Goal: Task Accomplishment & Management: Use online tool/utility

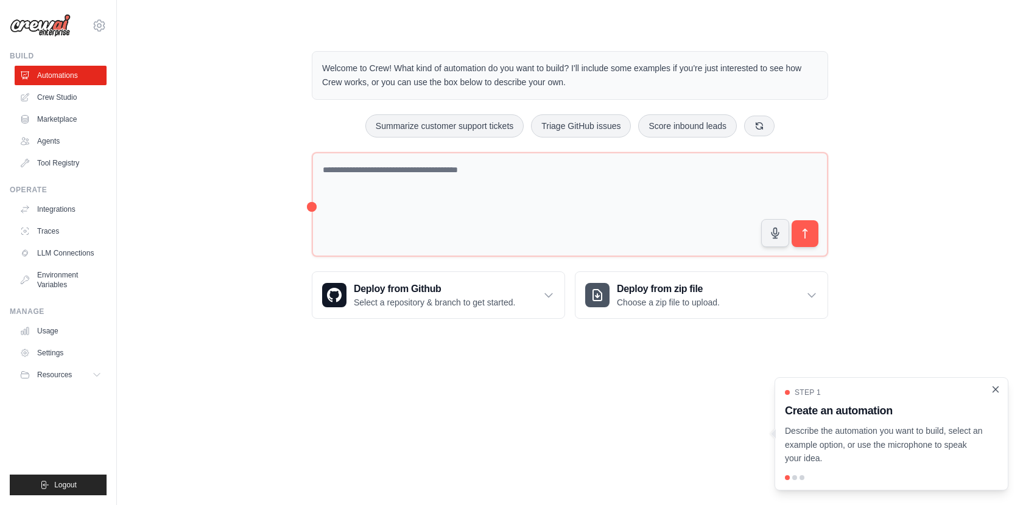
click at [996, 387] on icon "Close walkthrough" at bounding box center [995, 389] width 11 height 11
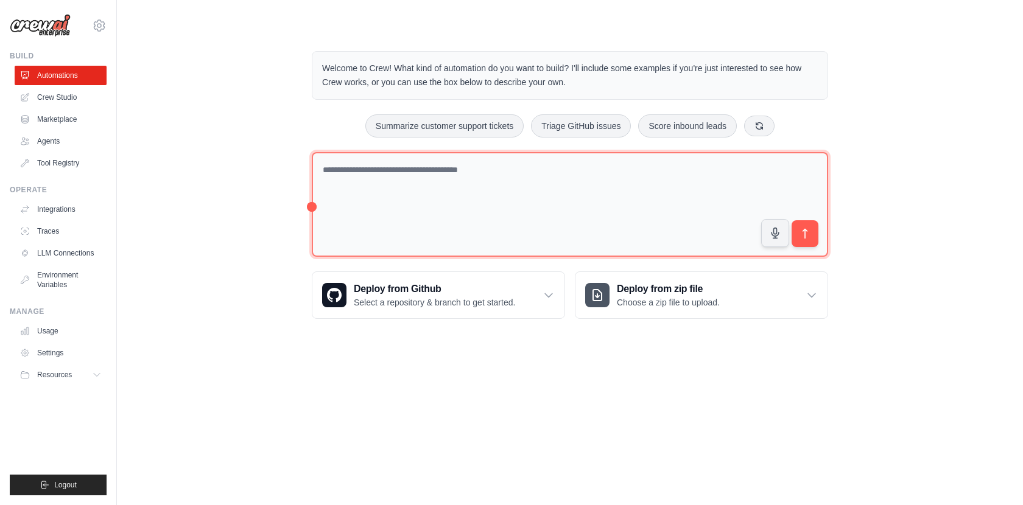
click at [405, 174] on textarea at bounding box center [570, 204] width 516 height 105
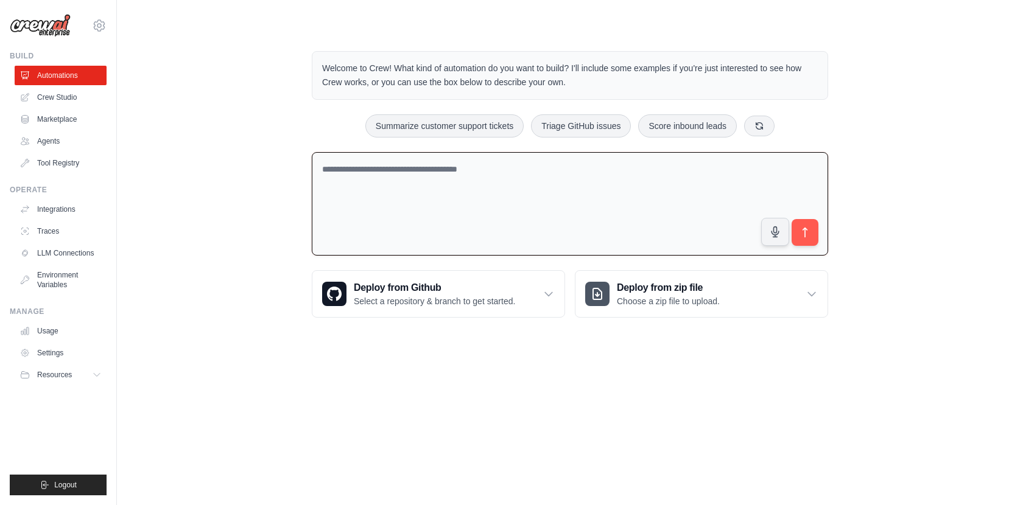
click at [405, 174] on textarea at bounding box center [570, 204] width 516 height 104
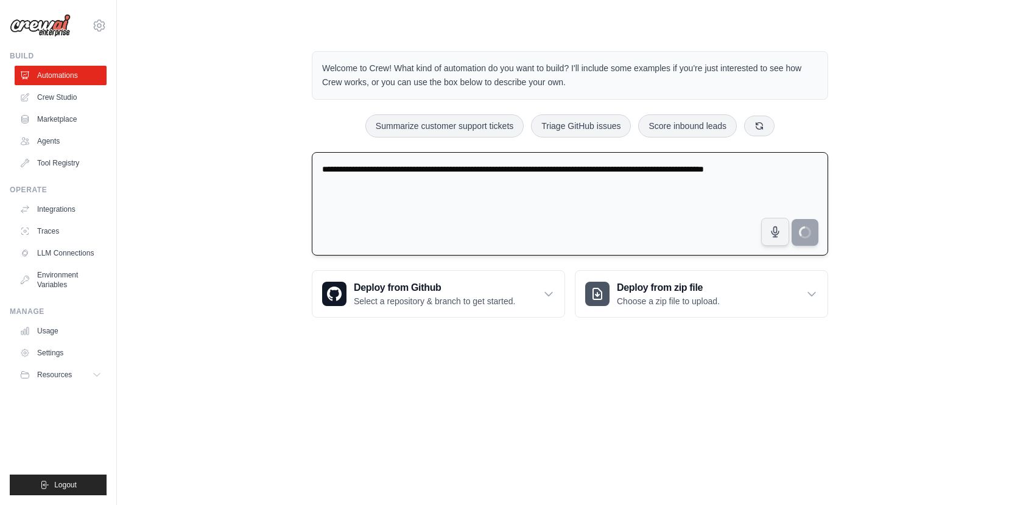
type textarea "**********"
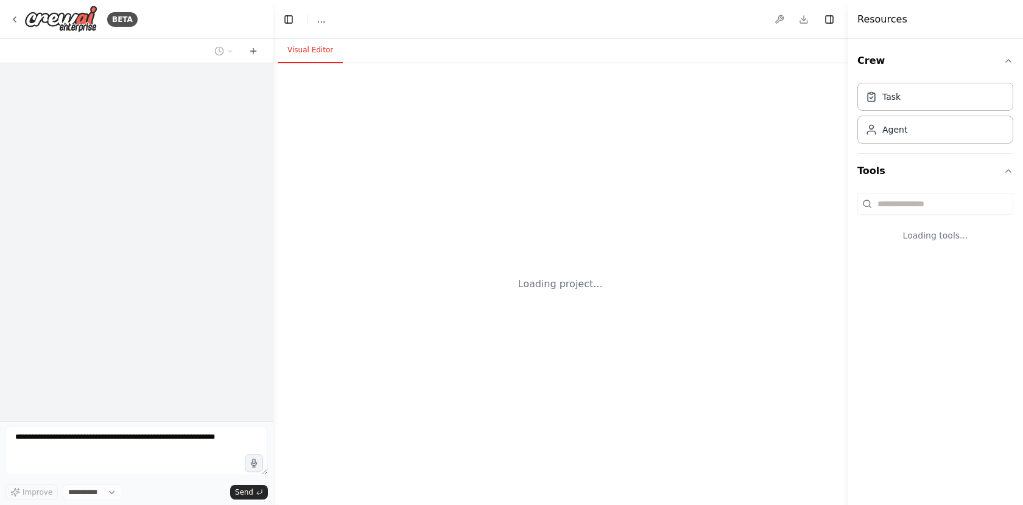
select select "****"
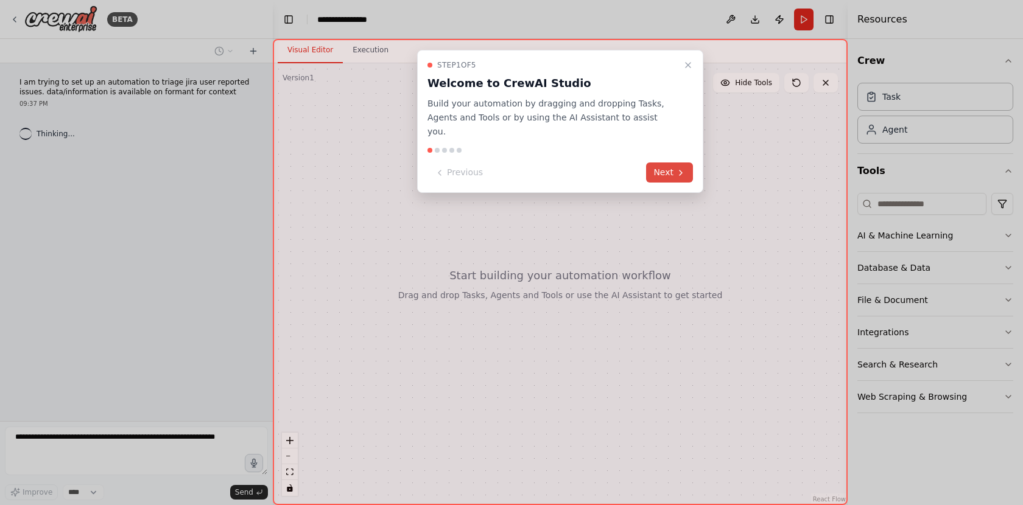
click at [671, 163] on button "Next" at bounding box center [669, 173] width 47 height 20
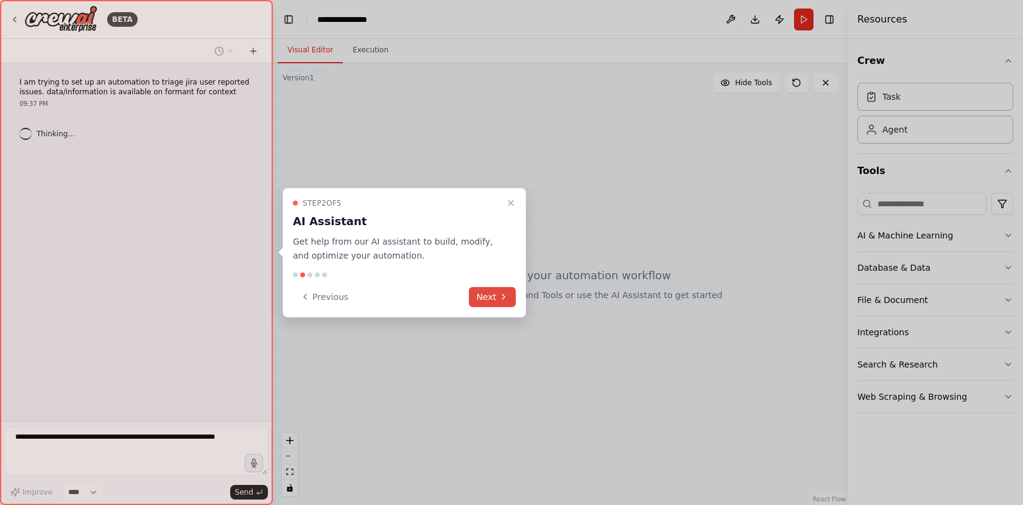
click at [485, 296] on button "Next" at bounding box center [492, 297] width 47 height 20
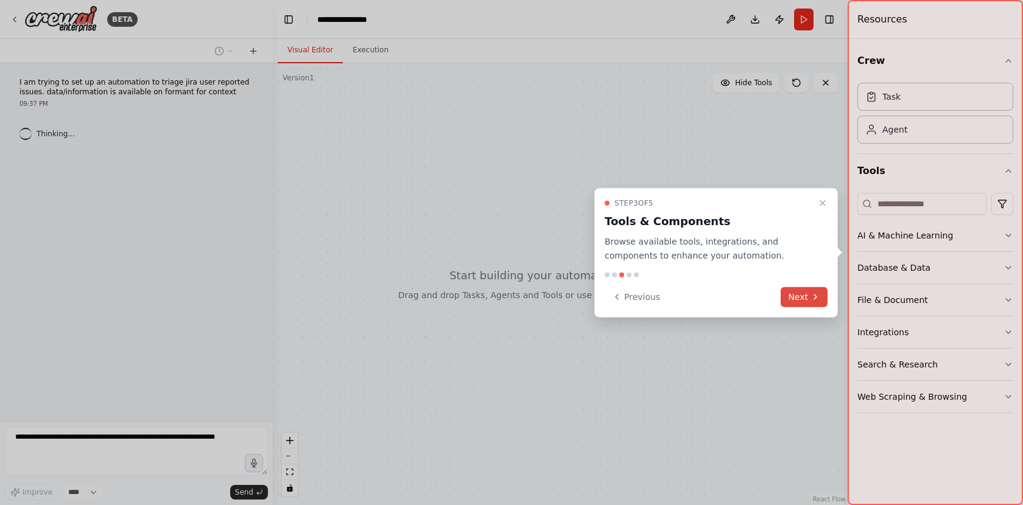
click at [810, 295] on button "Next" at bounding box center [804, 297] width 47 height 20
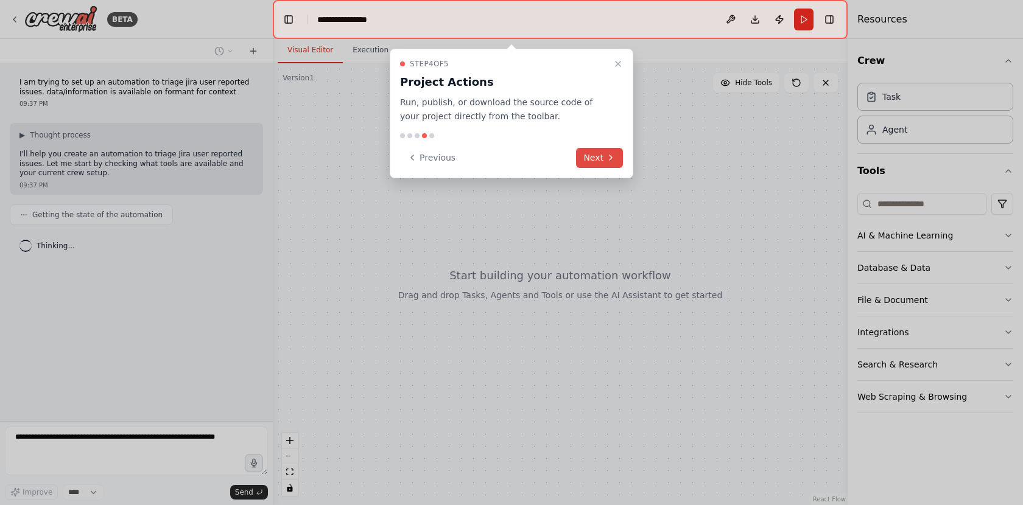
click at [594, 157] on button "Next" at bounding box center [599, 158] width 47 height 20
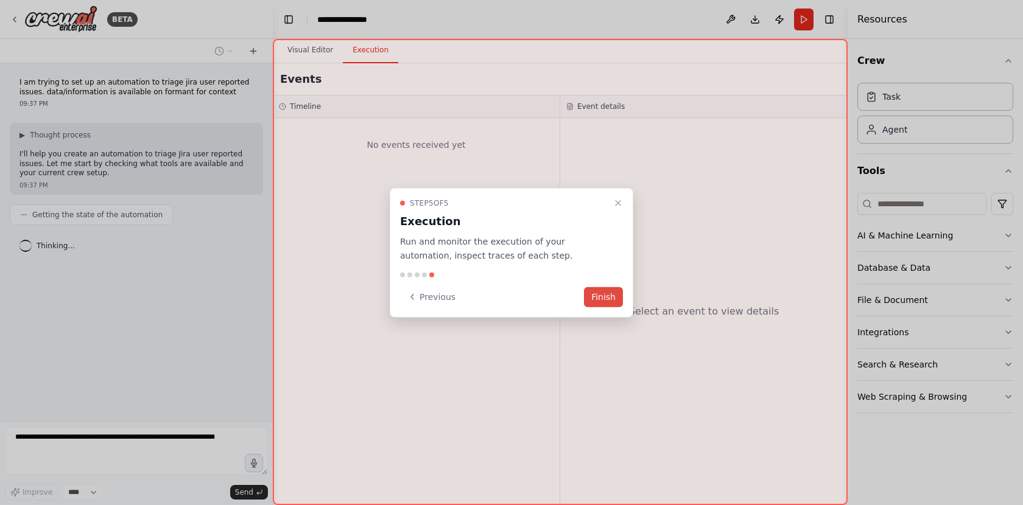
click at [598, 295] on button "Finish" at bounding box center [603, 297] width 39 height 20
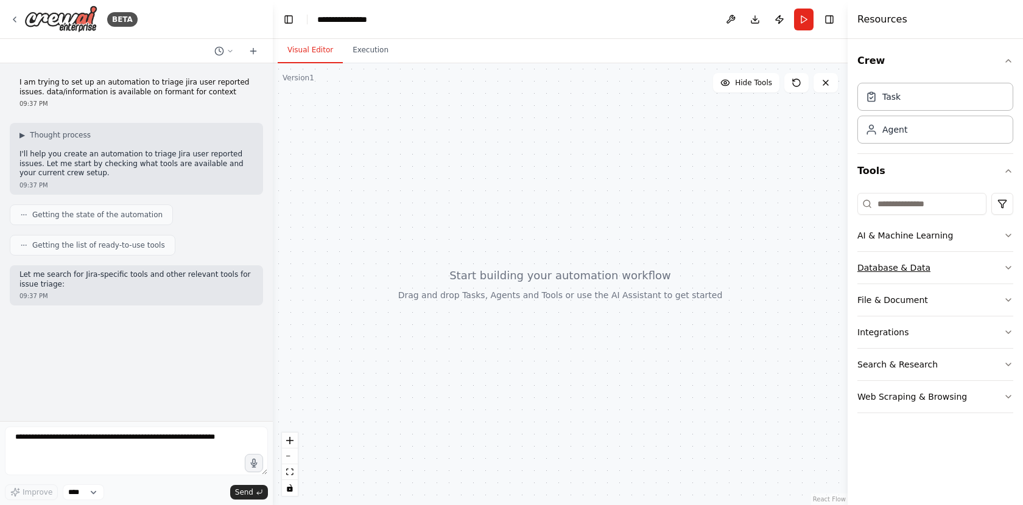
click at [927, 263] on button "Database & Data" at bounding box center [935, 268] width 156 height 32
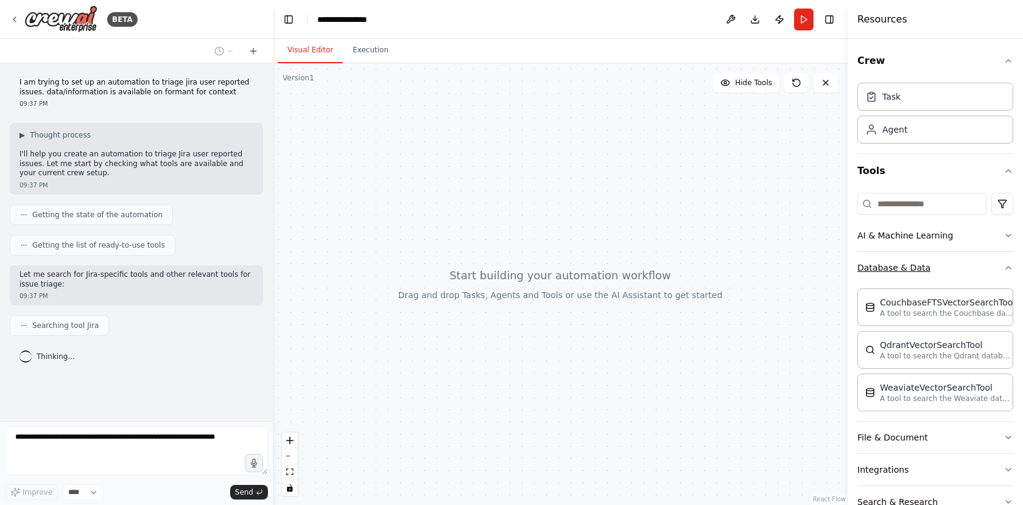
click at [956, 265] on button "Database & Data" at bounding box center [935, 268] width 156 height 32
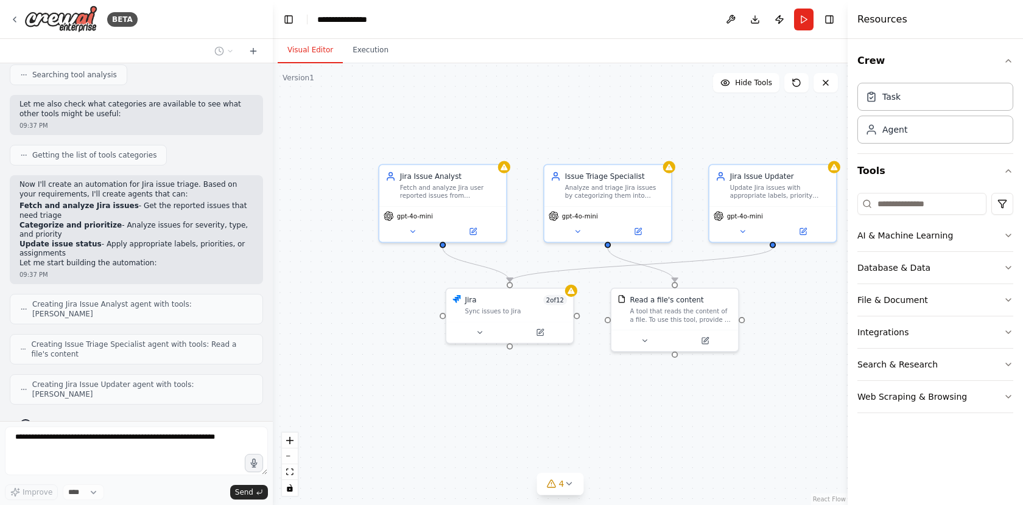
scroll to position [411, 0]
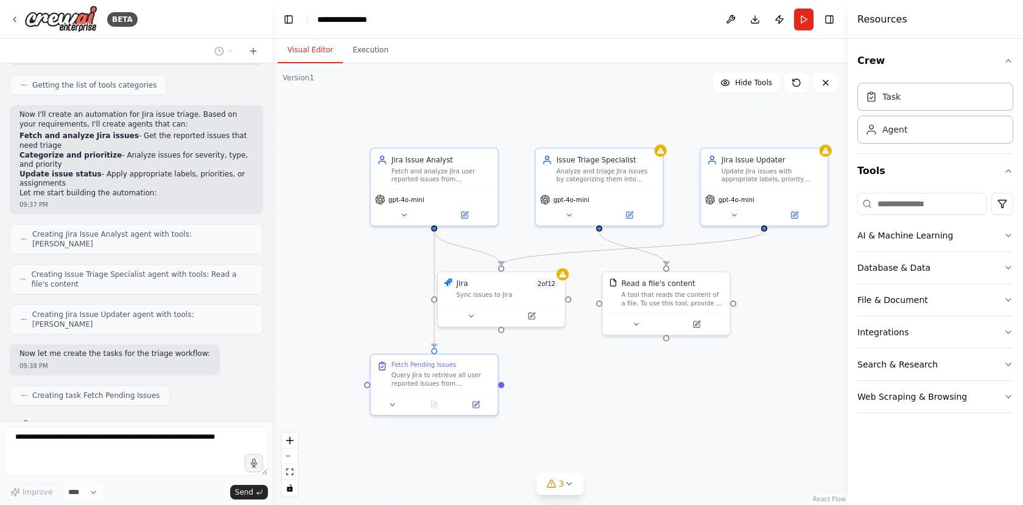
drag, startPoint x: 743, startPoint y: 405, endPoint x: 742, endPoint y: 390, distance: 15.2
click at [742, 390] on div ".deletable-edge-delete-btn { width: 20px; height: 20px; border: 0px solid #ffff…" at bounding box center [560, 284] width 575 height 442
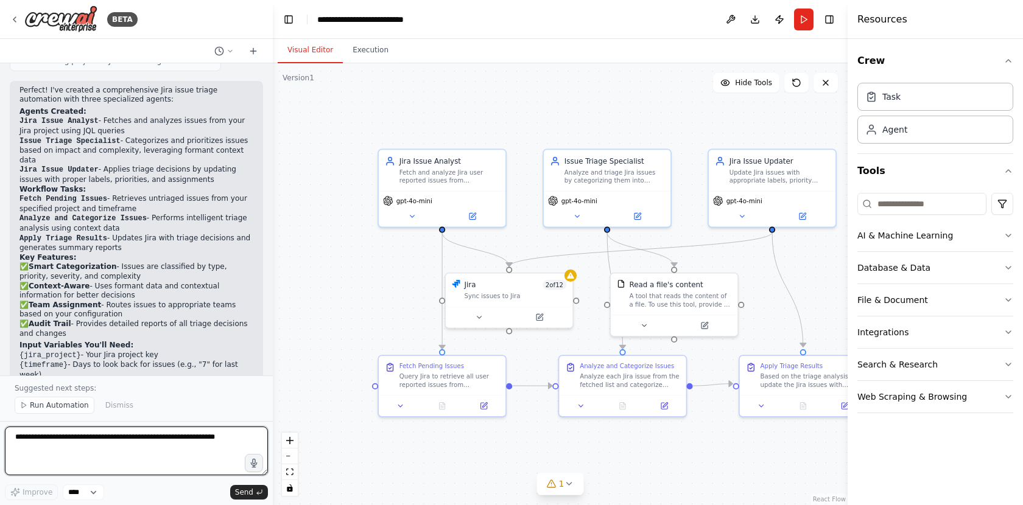
scroll to position [985, 0]
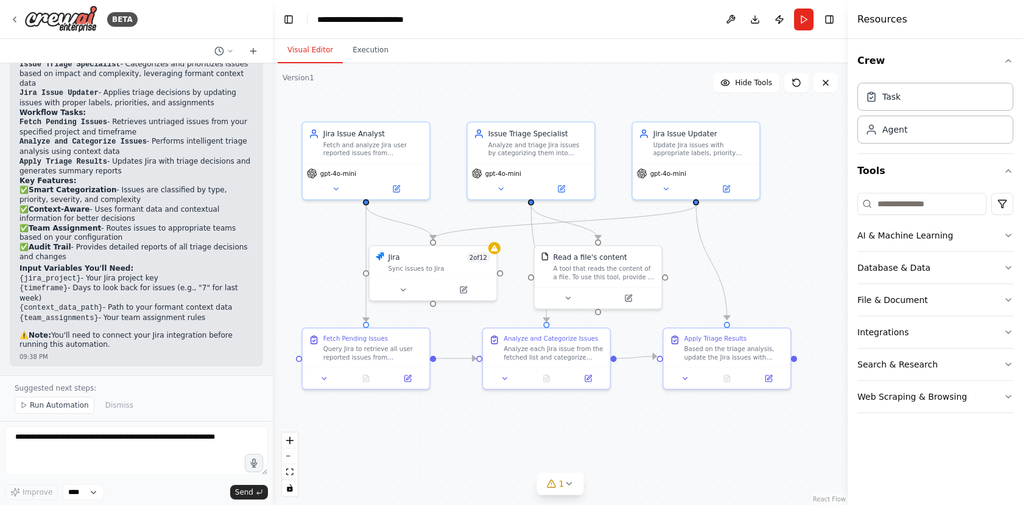
drag, startPoint x: 695, startPoint y: 457, endPoint x: 619, endPoint y: 429, distance: 80.9
click at [619, 429] on div ".deletable-edge-delete-btn { width: 20px; height: 20px; border: 0px solid #ffff…" at bounding box center [560, 284] width 575 height 442
click at [327, 381] on button at bounding box center [324, 377] width 35 height 12
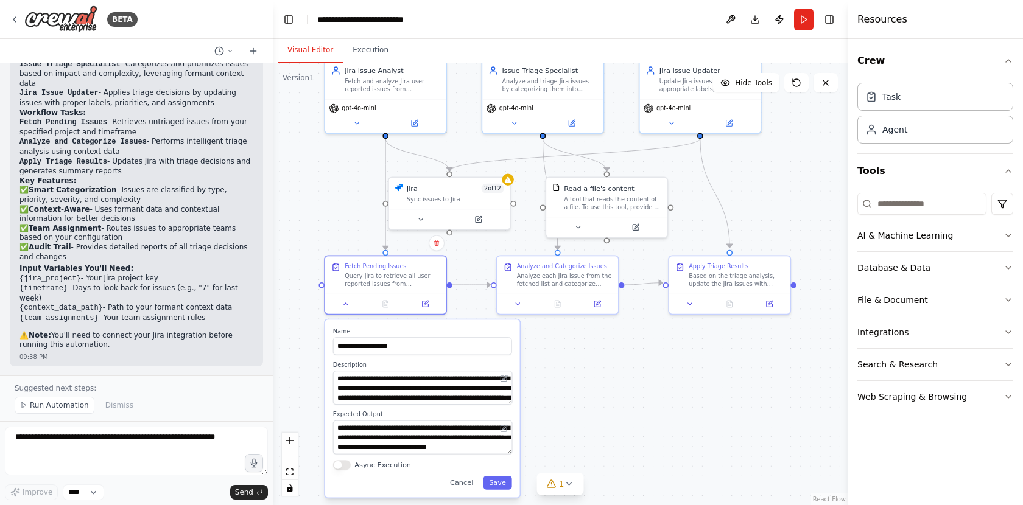
drag, startPoint x: 564, startPoint y: 440, endPoint x: 581, endPoint y: 362, distance: 79.2
click at [581, 362] on div ".deletable-edge-delete-btn { width: 20px; height: 20px; border: 0px solid #ffff…" at bounding box center [560, 284] width 575 height 442
click at [349, 305] on icon at bounding box center [346, 302] width 8 height 8
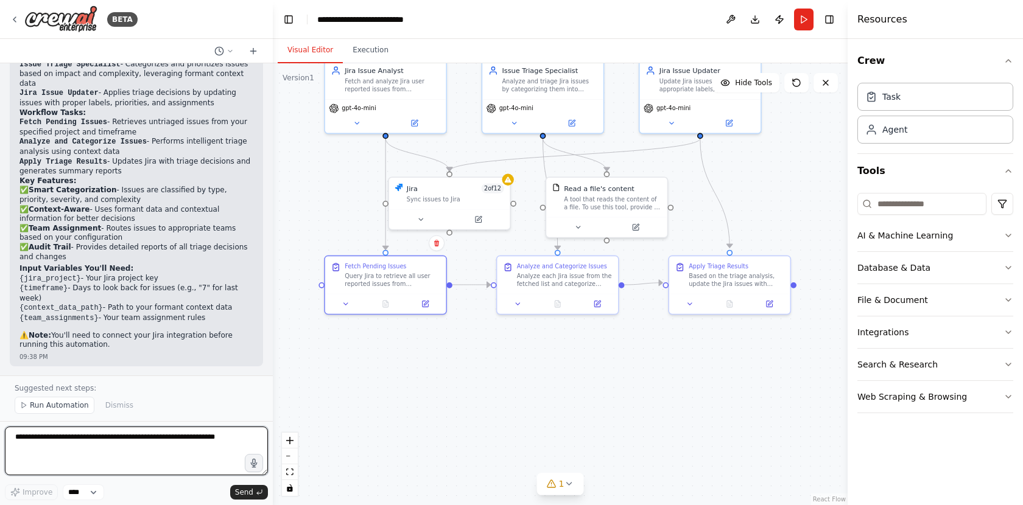
click at [112, 447] on textarea at bounding box center [136, 451] width 263 height 49
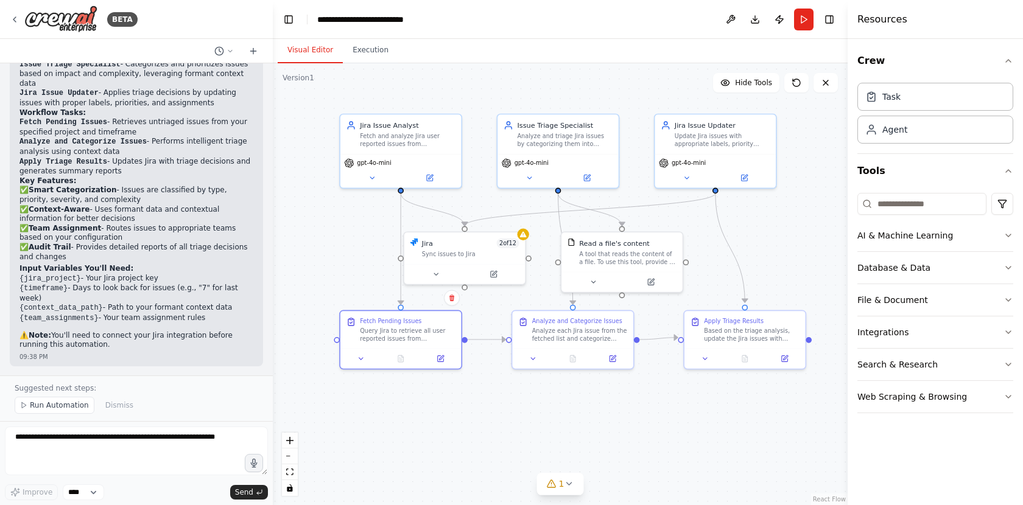
drag, startPoint x: 563, startPoint y: 381, endPoint x: 578, endPoint y: 435, distance: 56.3
click at [578, 435] on div ".deletable-edge-delete-btn { width: 20px; height: 20px; border: 0px solid #ffff…" at bounding box center [560, 284] width 575 height 442
click at [932, 400] on button "Web Scraping & Browsing" at bounding box center [935, 397] width 156 height 32
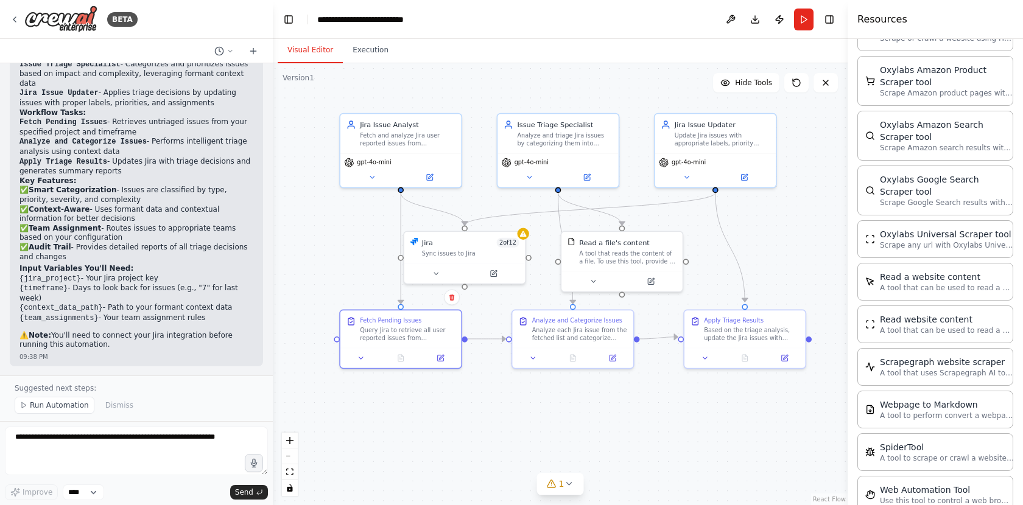
scroll to position [602, 0]
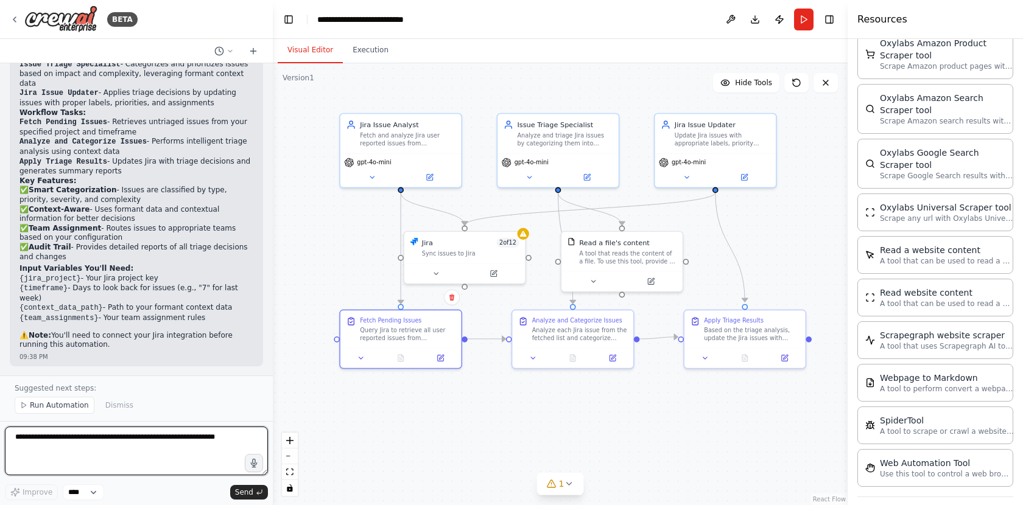
click at [133, 448] on textarea at bounding box center [136, 451] width 263 height 49
type textarea "**********"
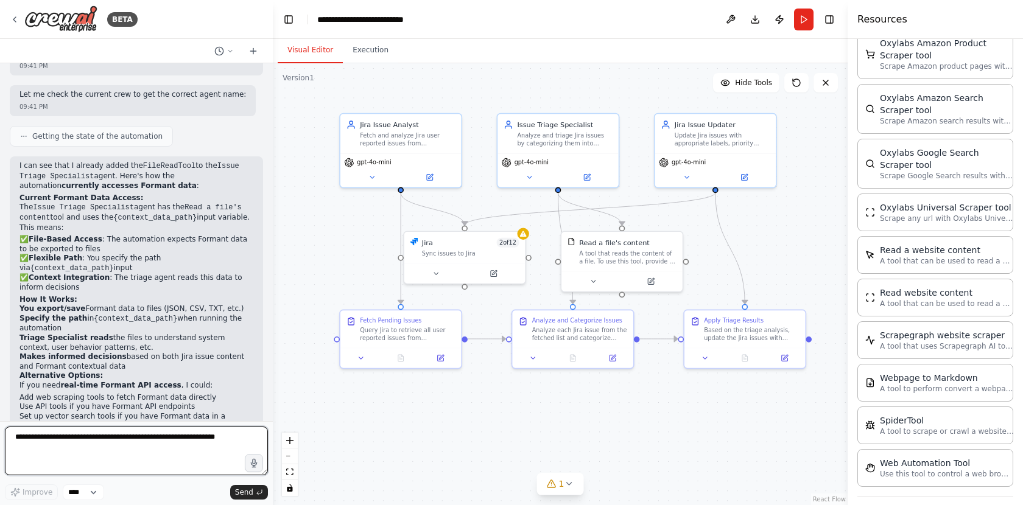
scroll to position [1718, 0]
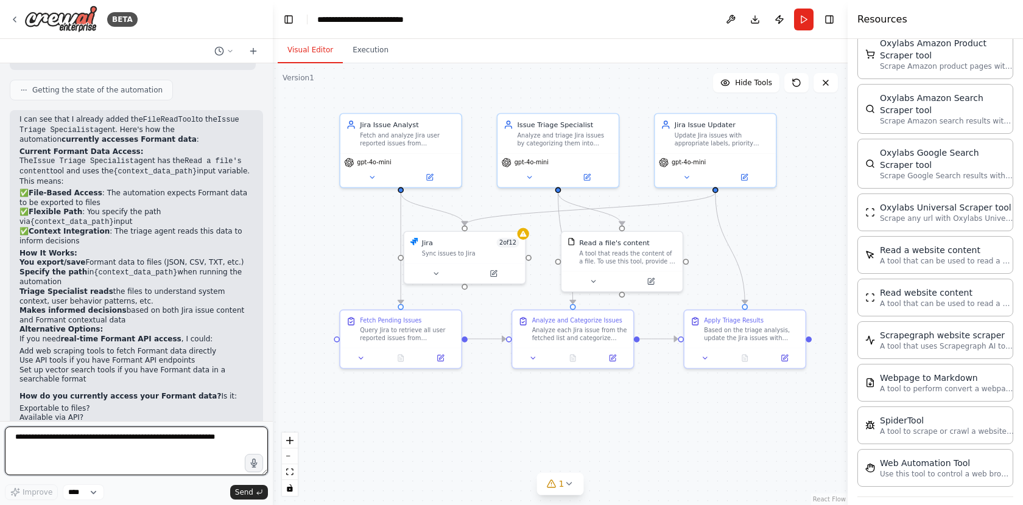
click at [178, 451] on textarea at bounding box center [136, 451] width 263 height 49
type textarea "**********"
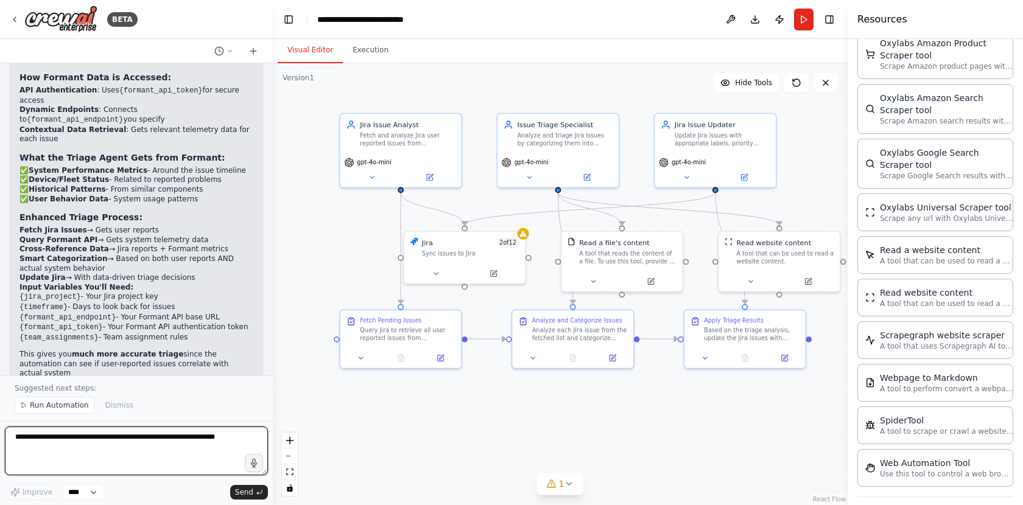
scroll to position [2786, 0]
